Goal: Navigation & Orientation: Find specific page/section

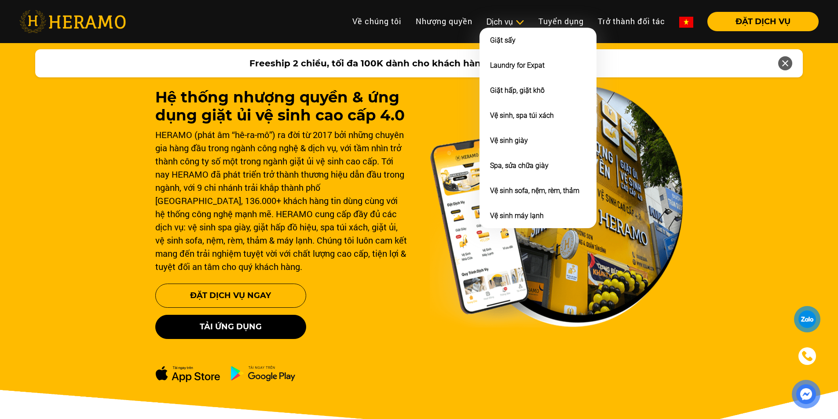
click at [519, 19] on img at bounding box center [519, 22] width 9 height 9
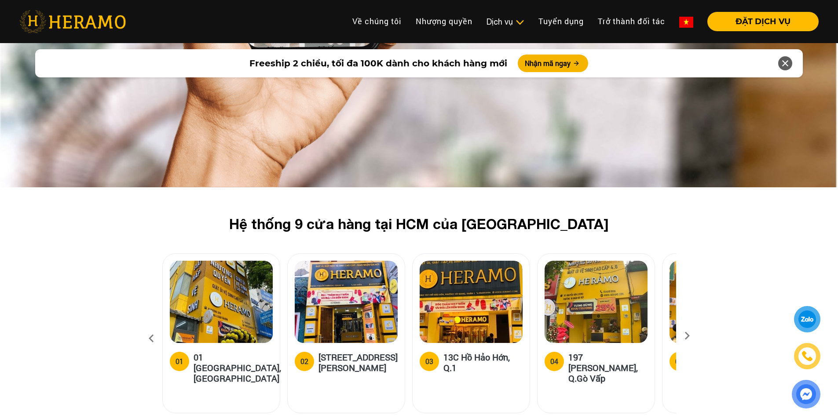
scroll to position [2596, 0]
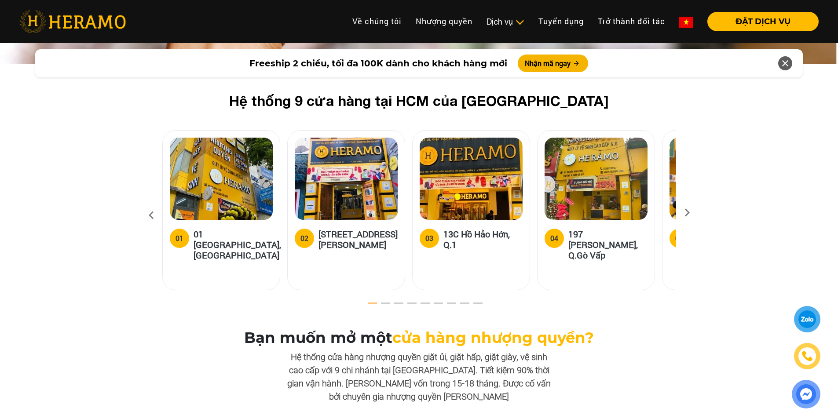
click at [687, 213] on icon at bounding box center [688, 216] width 16 height 6
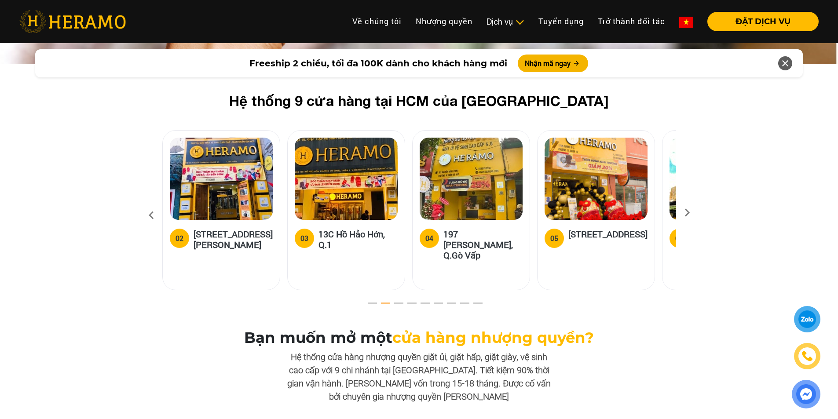
click at [687, 213] on icon at bounding box center [688, 216] width 16 height 6
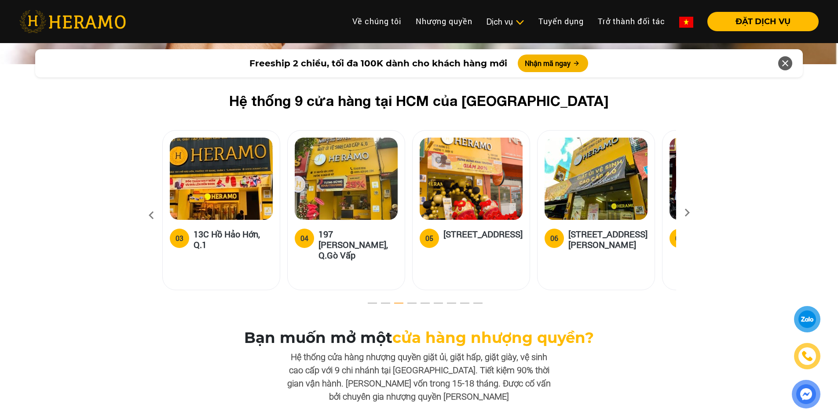
click at [687, 213] on icon at bounding box center [688, 216] width 16 height 6
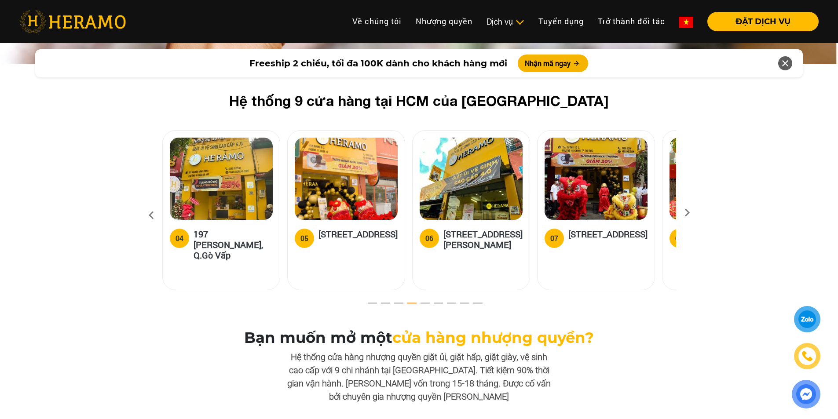
click at [687, 213] on icon at bounding box center [688, 216] width 16 height 6
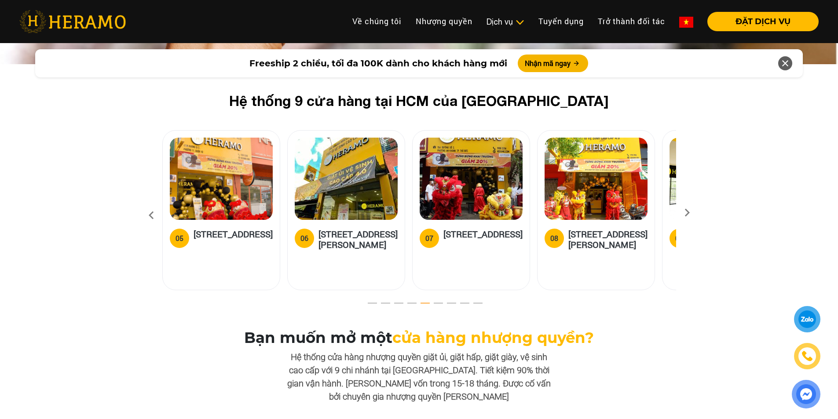
click at [687, 213] on icon at bounding box center [688, 216] width 16 height 6
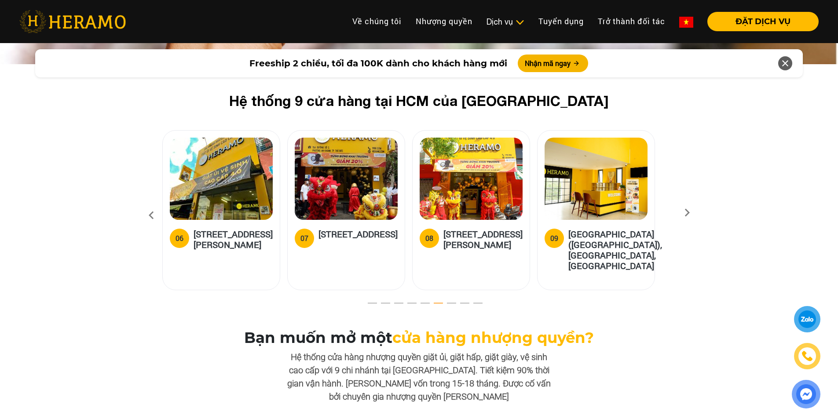
click at [151, 208] on icon at bounding box center [151, 216] width 16 height 24
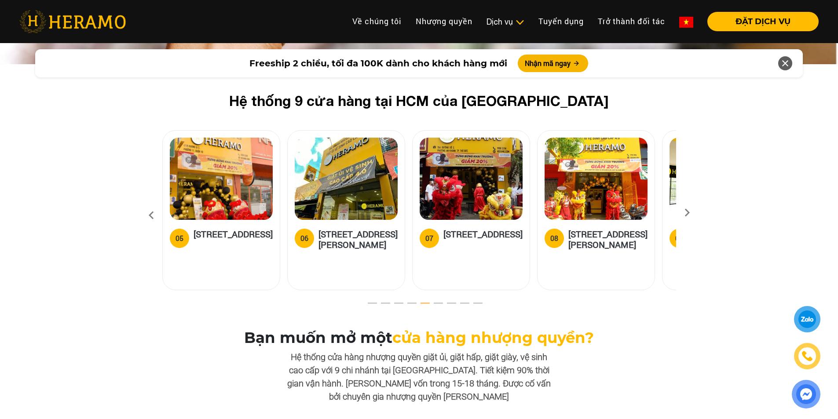
click at [151, 208] on icon at bounding box center [151, 216] width 16 height 24
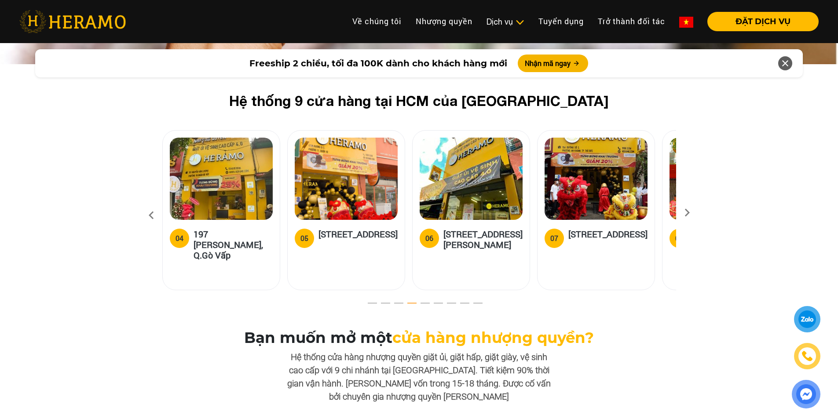
click at [151, 208] on icon at bounding box center [151, 216] width 16 height 24
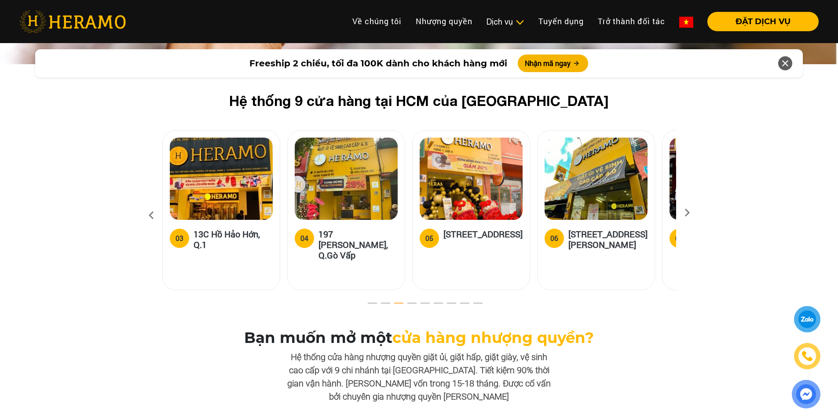
click at [151, 208] on icon at bounding box center [151, 216] width 16 height 24
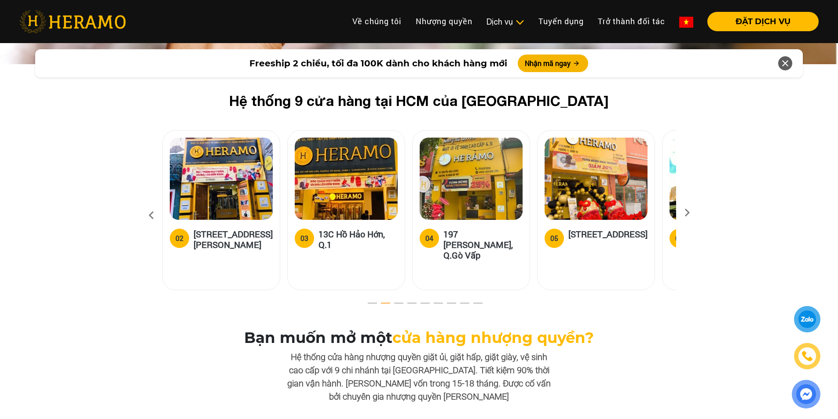
click at [151, 208] on icon at bounding box center [151, 216] width 16 height 24
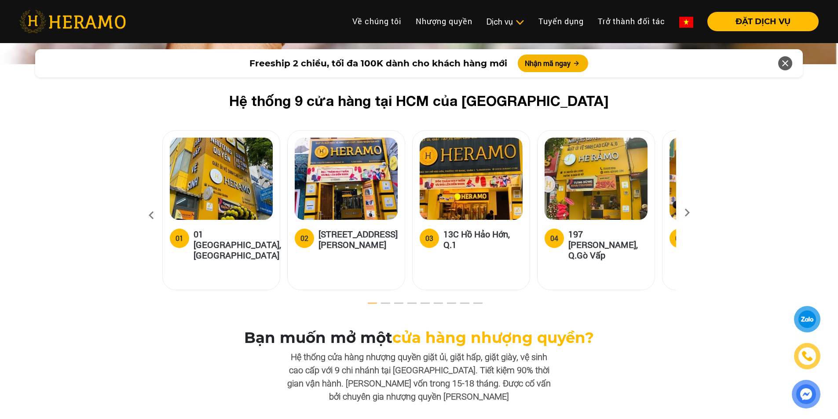
click at [151, 208] on icon at bounding box center [151, 216] width 16 height 24
click at [151, 204] on icon at bounding box center [151, 216] width 16 height 24
click at [224, 229] on h5 "01 [GEOGRAPHIC_DATA], [GEOGRAPHIC_DATA]" at bounding box center [238, 245] width 88 height 32
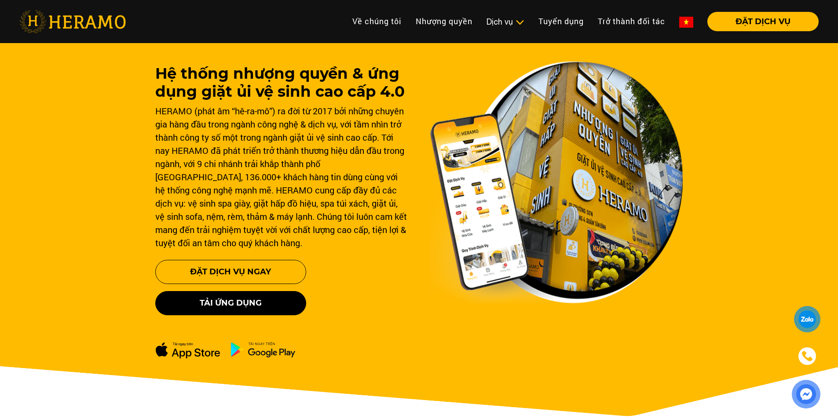
scroll to position [0, 0]
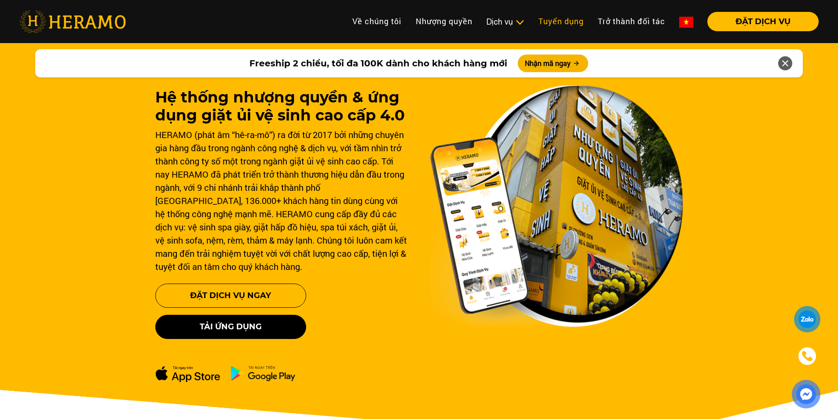
click at [565, 24] on link "Tuyển dụng" at bounding box center [561, 21] width 59 height 19
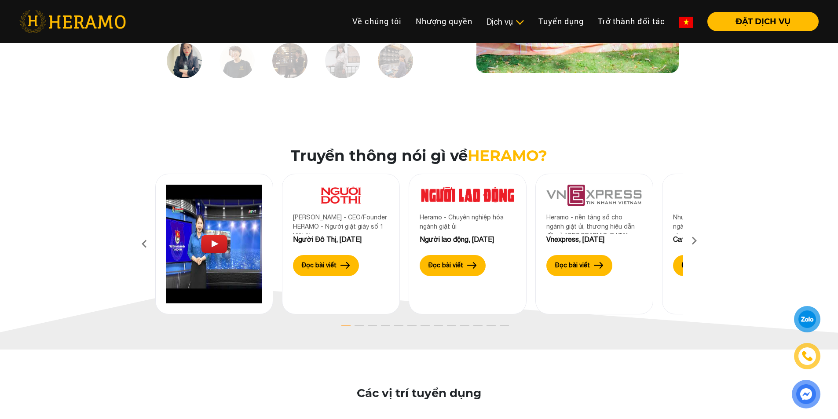
scroll to position [1144, 0]
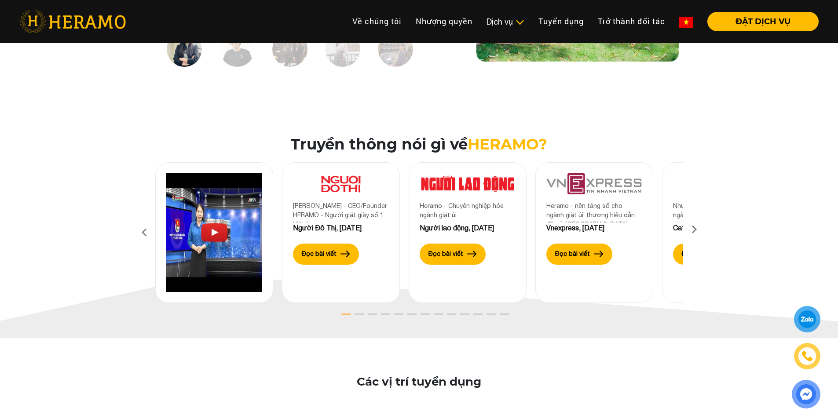
click at [695, 230] on icon at bounding box center [695, 233] width 16 height 6
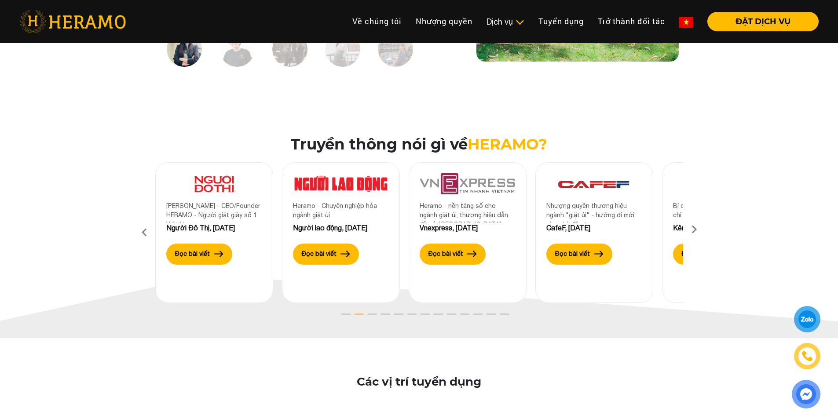
click at [695, 230] on icon at bounding box center [695, 233] width 16 height 6
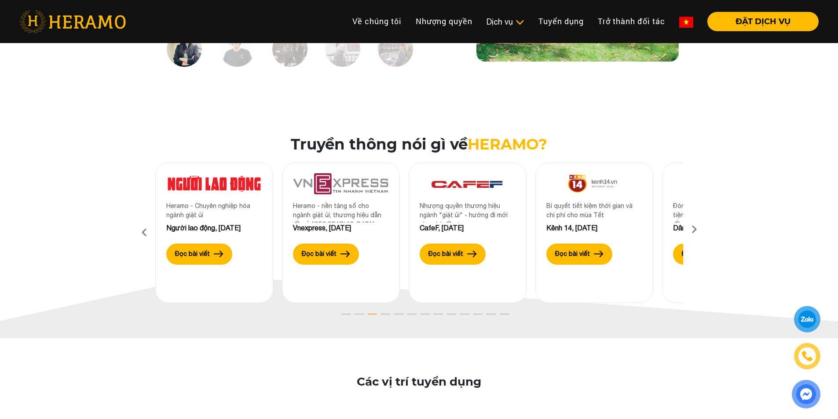
click at [695, 230] on icon at bounding box center [695, 233] width 16 height 6
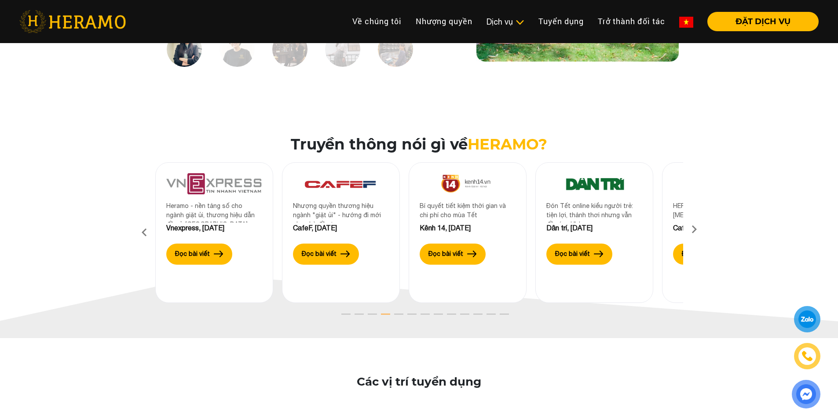
click at [695, 230] on icon at bounding box center [695, 233] width 16 height 6
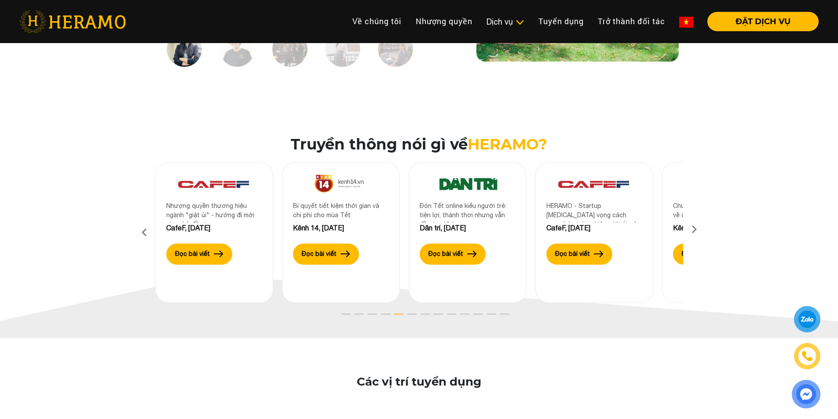
click at [695, 230] on icon at bounding box center [695, 233] width 16 height 6
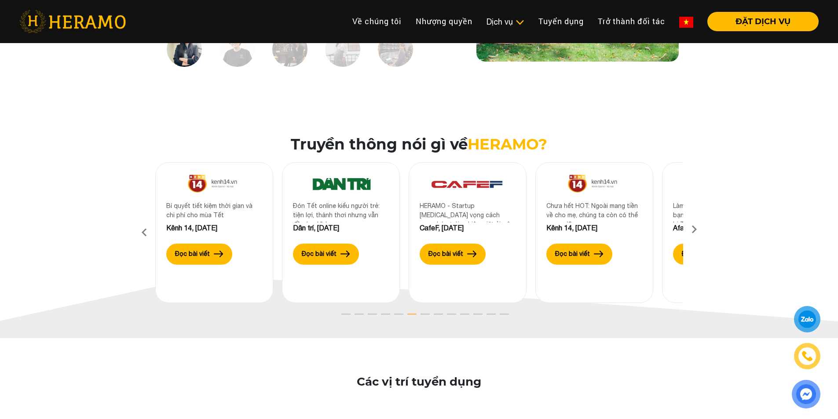
click at [695, 230] on icon at bounding box center [695, 233] width 16 height 6
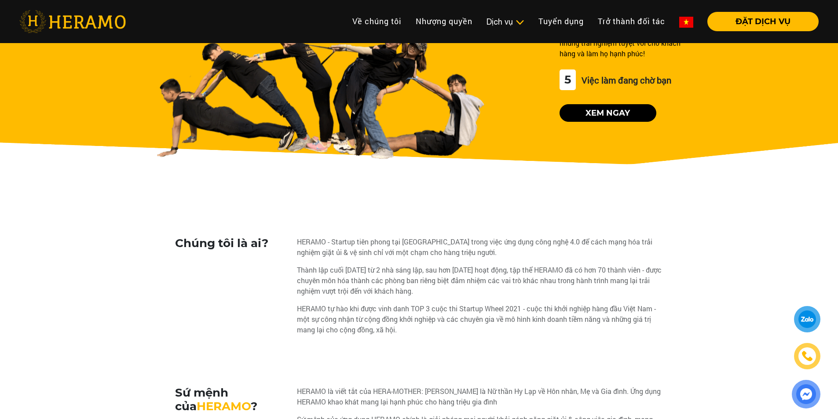
scroll to position [0, 0]
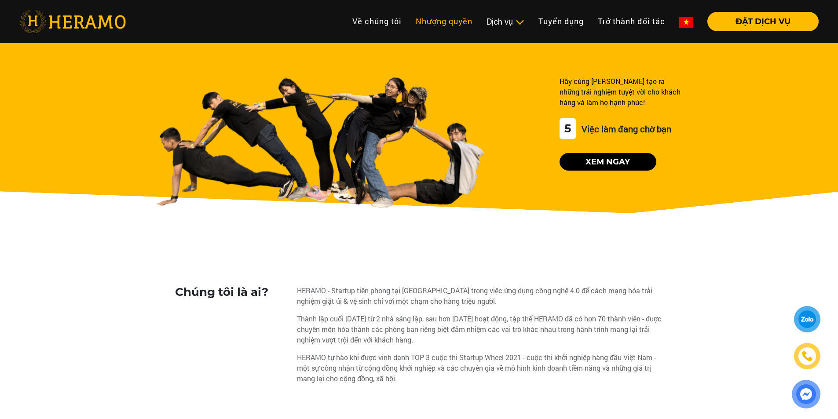
click at [456, 19] on link "Nhượng quyền" at bounding box center [444, 21] width 71 height 19
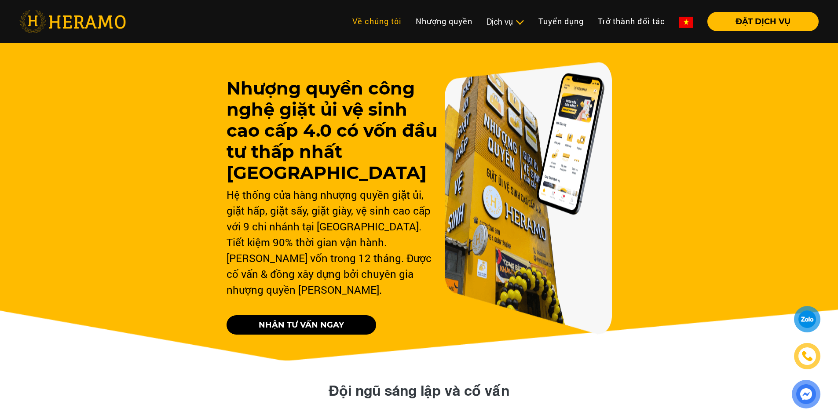
click at [355, 26] on link "Về chúng tôi" at bounding box center [376, 21] width 63 height 19
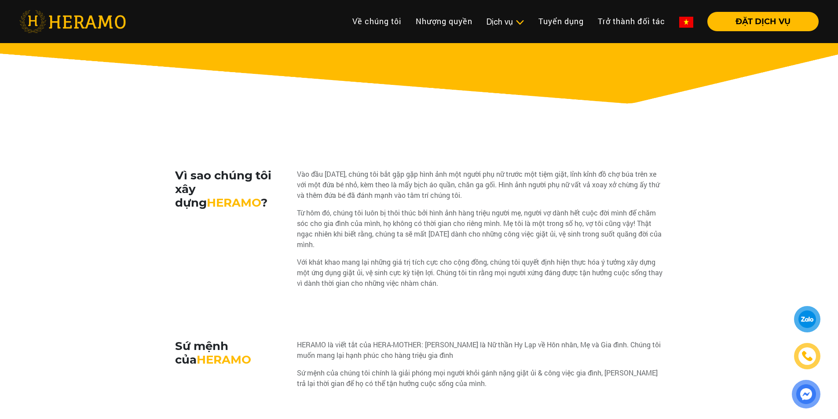
scroll to position [352, 0]
